Goal: Information Seeking & Learning: Learn about a topic

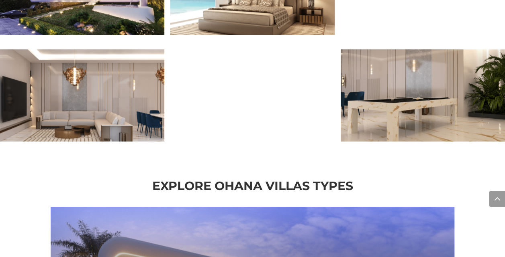
scroll to position [800, 0]
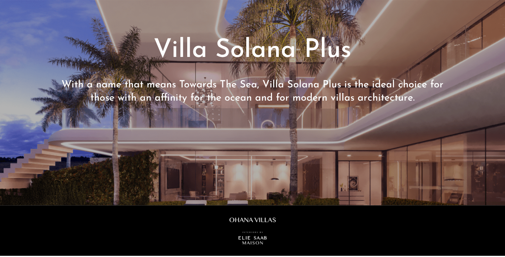
scroll to position [50, 0]
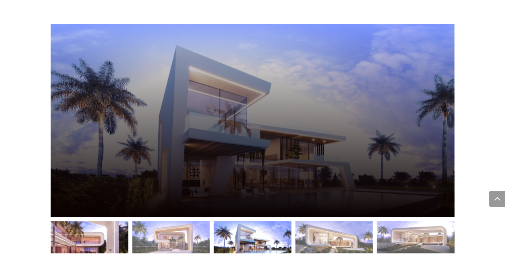
click at [128, 232] on div at bounding box center [90, 238] width 78 height 32
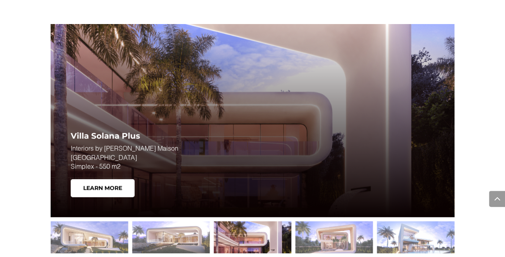
scroll to position [1067, 0]
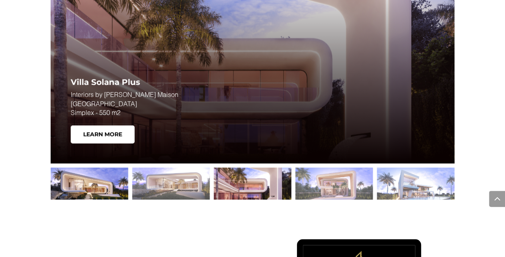
click at [86, 177] on div at bounding box center [90, 184] width 78 height 32
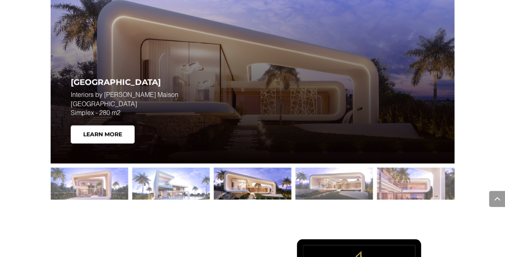
click at [257, 169] on div at bounding box center [253, 184] width 78 height 32
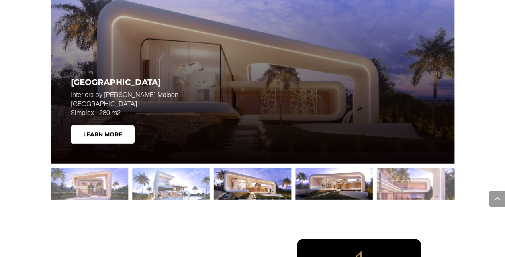
click at [325, 168] on div at bounding box center [334, 184] width 78 height 32
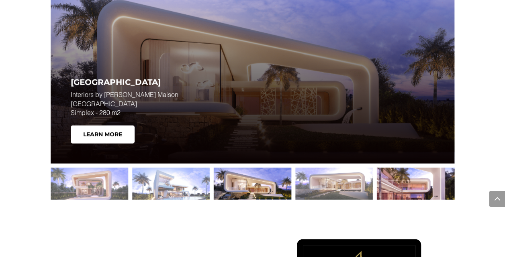
click at [383, 168] on div at bounding box center [416, 184] width 78 height 32
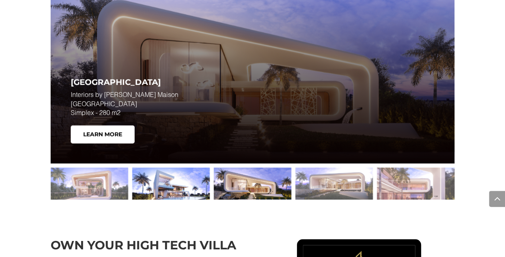
click at [172, 178] on div at bounding box center [171, 184] width 78 height 32
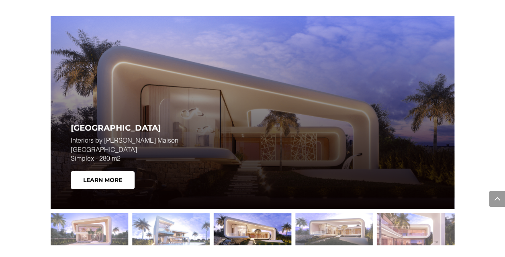
scroll to position [1051, 0]
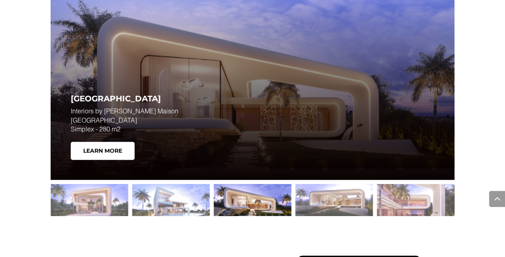
click at [266, 184] on div at bounding box center [253, 200] width 78 height 32
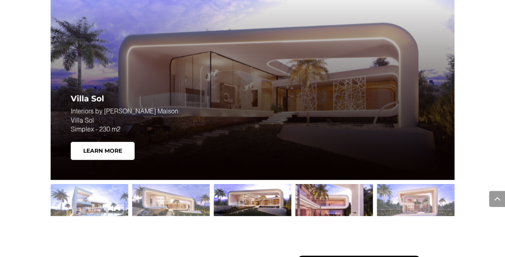
click at [320, 185] on div at bounding box center [334, 200] width 78 height 32
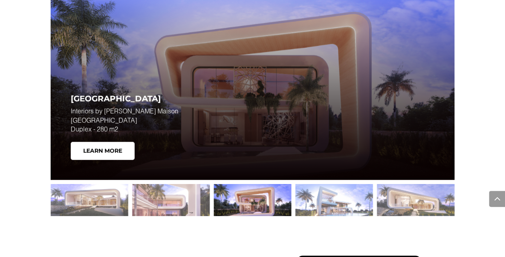
click at [244, 190] on div at bounding box center [253, 200] width 78 height 32
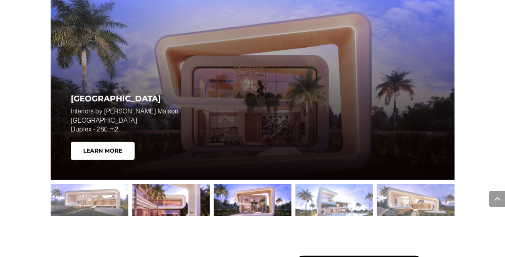
click at [175, 195] on div at bounding box center [171, 200] width 78 height 32
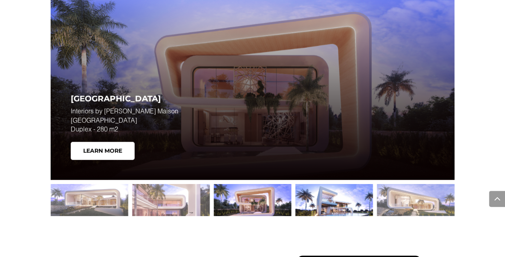
click at [339, 186] on div at bounding box center [334, 200] width 78 height 32
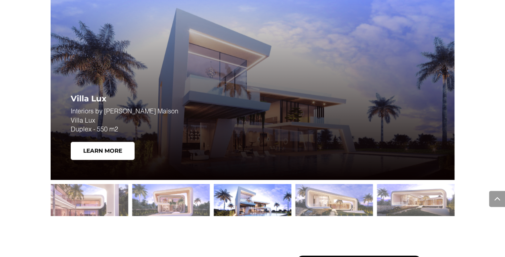
click at [339, 186] on div at bounding box center [334, 200] width 78 height 32
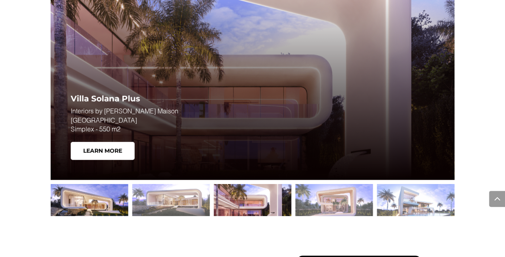
click at [101, 188] on div at bounding box center [90, 200] width 78 height 32
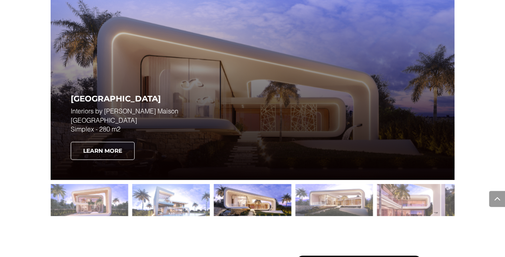
click at [116, 142] on link "Learn More" at bounding box center [103, 151] width 64 height 18
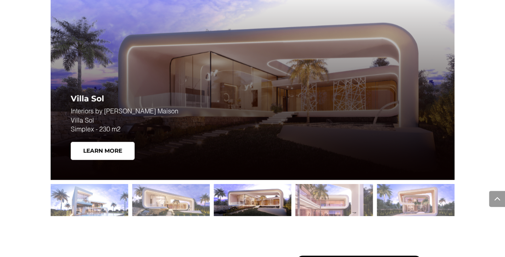
click at [255, 193] on div at bounding box center [253, 200] width 78 height 32
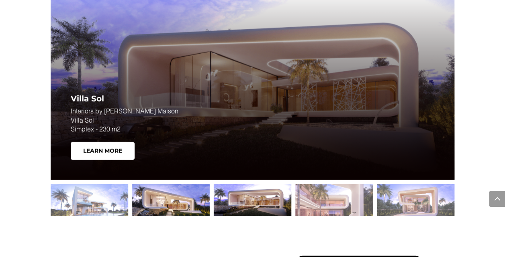
click at [173, 201] on div at bounding box center [171, 200] width 78 height 32
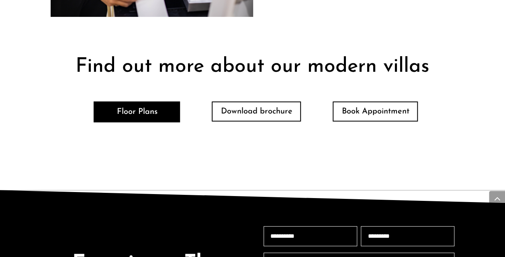
scroll to position [1604, 0]
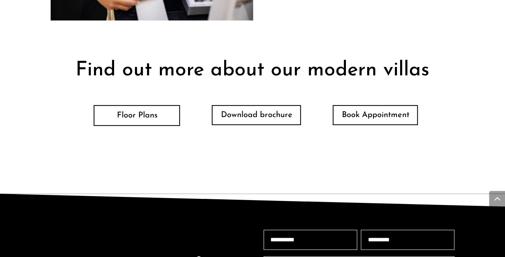
click at [141, 114] on link "Floor Plans" at bounding box center [137, 115] width 86 height 21
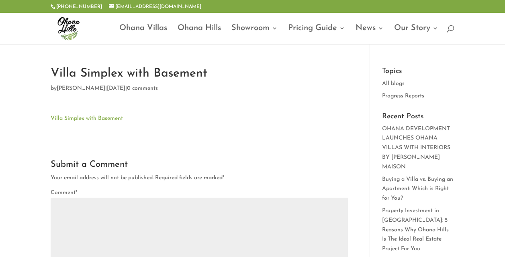
type textarea "*********"
type input "******"
type input "*******"
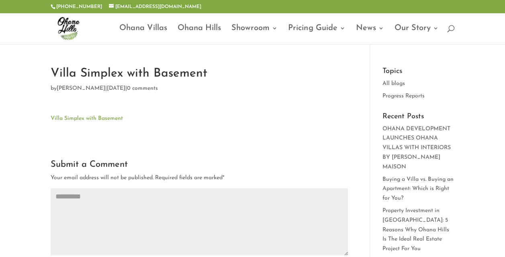
click at [91, 121] on link "Villa Simplex with Basement" at bounding box center [87, 119] width 72 height 6
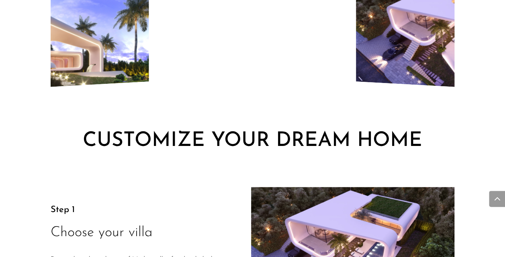
scroll to position [1172, 0]
